Goal: Information Seeking & Learning: Learn about a topic

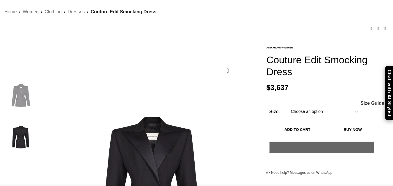
scroll to position [0, 61]
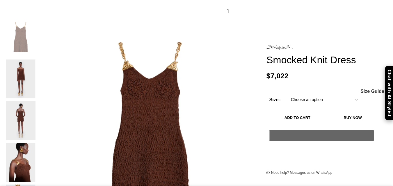
click at [38, 61] on img at bounding box center [20, 79] width 35 height 39
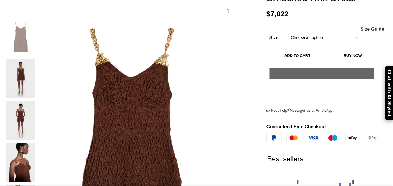
scroll to position [0, 61]
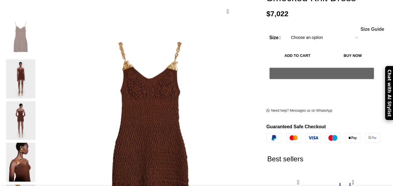
click at [38, 62] on img at bounding box center [20, 79] width 35 height 39
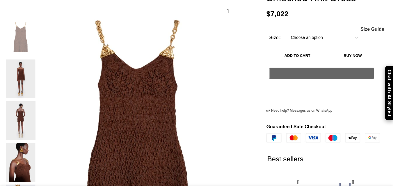
click at [157, 70] on img at bounding box center [137, 133] width 218 height 291
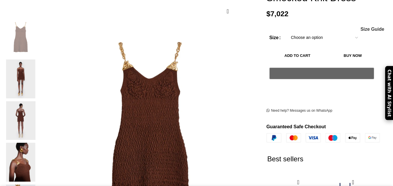
click at [38, 63] on img at bounding box center [20, 79] width 35 height 39
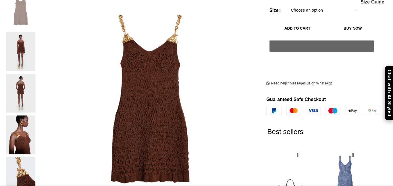
scroll to position [0, 184]
click at [35, 39] on img at bounding box center [20, 51] width 35 height 39
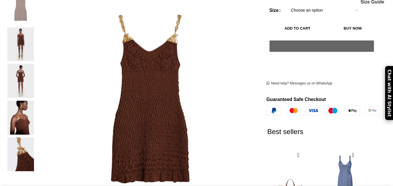
click at [35, 79] on img "3 / 5" at bounding box center [20, 81] width 35 height 34
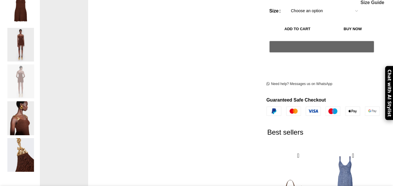
click at [35, 44] on img "2 / 5" at bounding box center [20, 45] width 35 height 34
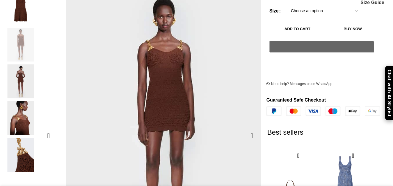
click at [141, 69] on img "2 / 5" at bounding box center [164, 125] width 218 height 291
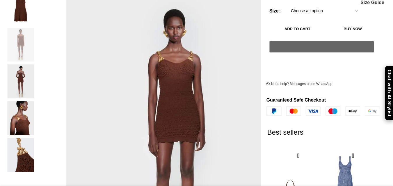
scroll to position [0, 245]
click at [38, 12] on img "1 / 5" at bounding box center [20, 8] width 35 height 34
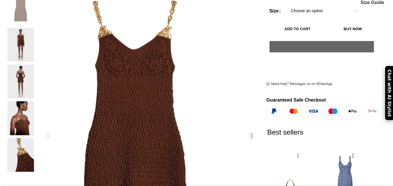
click at [177, 28] on img "1 / 5" at bounding box center [135, 113] width 218 height 291
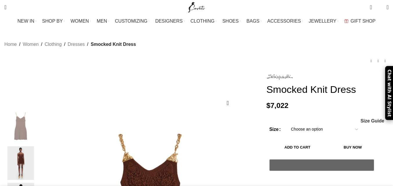
scroll to position [0, 367]
drag, startPoint x: 262, startPoint y: 79, endPoint x: 359, endPoint y: 87, distance: 96.8
copy h1 "Smocked Knit Dress"
